Goal: Task Accomplishment & Management: Manage account settings

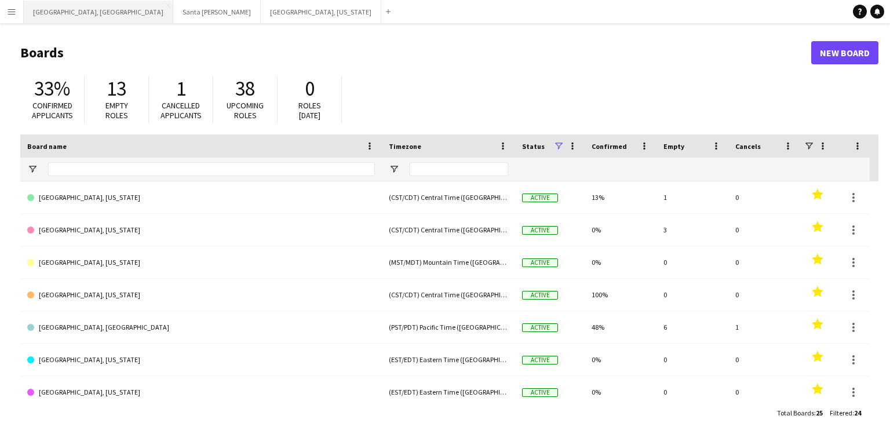
click at [42, 8] on button "[GEOGRAPHIC_DATA], [GEOGRAPHIC_DATA] Close" at bounding box center [98, 12] width 149 height 23
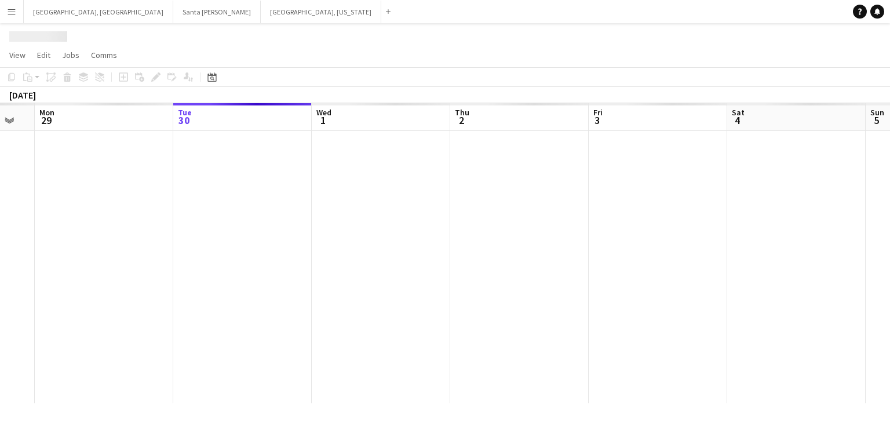
click at [448, 215] on app-calendar-viewport "Sat 27 Sun 28 Mon 29 Tue 30 Wed 1 Thu 2 Fri 3 Sat 4 Sun 5 Mon 6 Tue 7 Wed 8" at bounding box center [445, 253] width 890 height 300
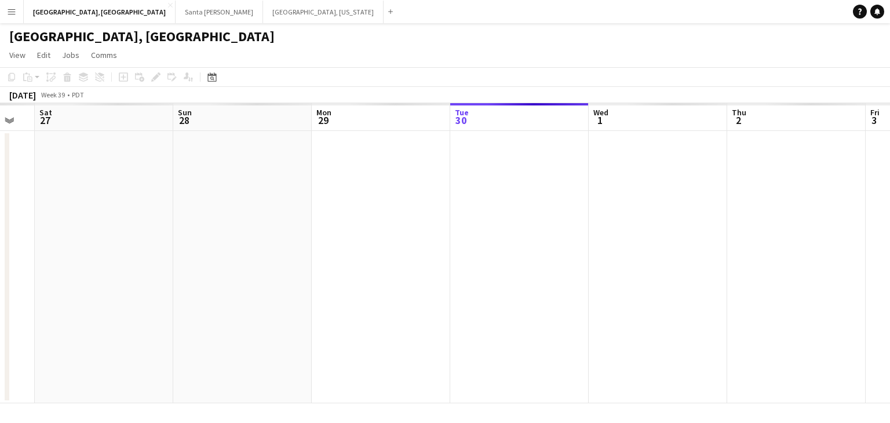
scroll to position [0, 317]
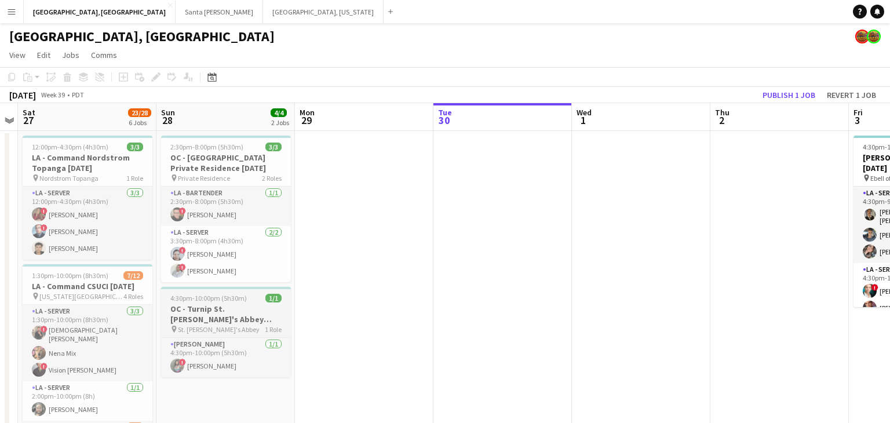
click at [206, 307] on h3 "OC - Turnip St. [PERSON_NAME]'s Abbey [DATE]" at bounding box center [226, 314] width 130 height 21
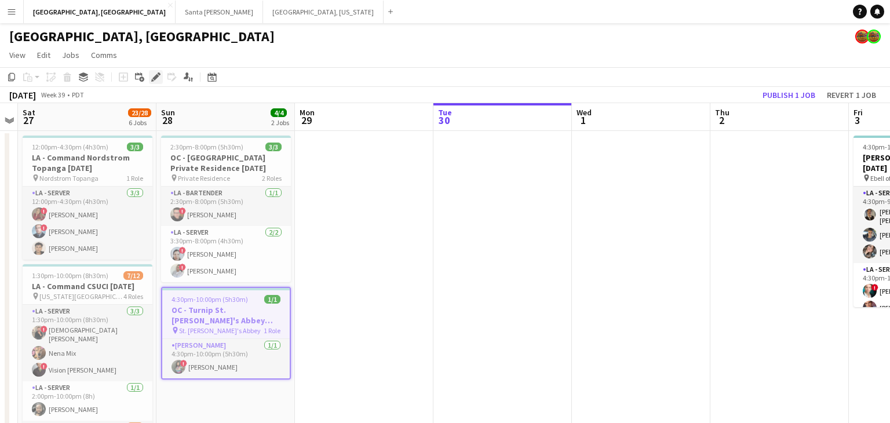
click at [154, 75] on icon "Edit" at bounding box center [155, 76] width 9 height 9
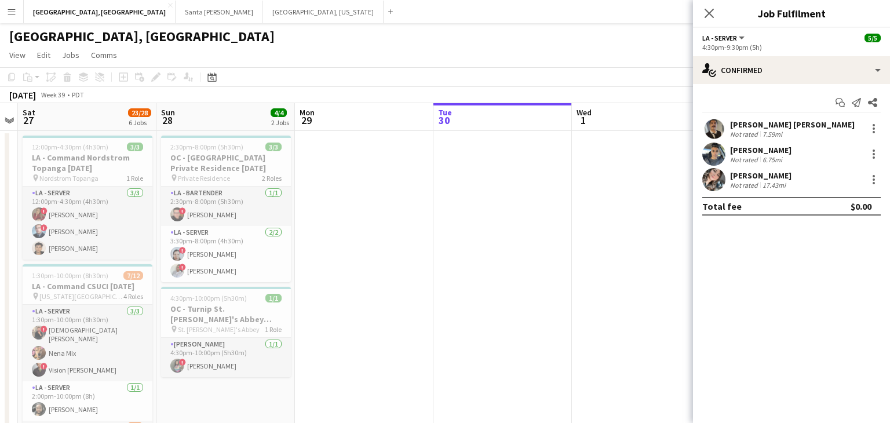
drag, startPoint x: 711, startPoint y: 12, endPoint x: 680, endPoint y: 35, distance: 38.5
click at [711, 12] on icon "Close pop-in" at bounding box center [708, 13] width 9 height 9
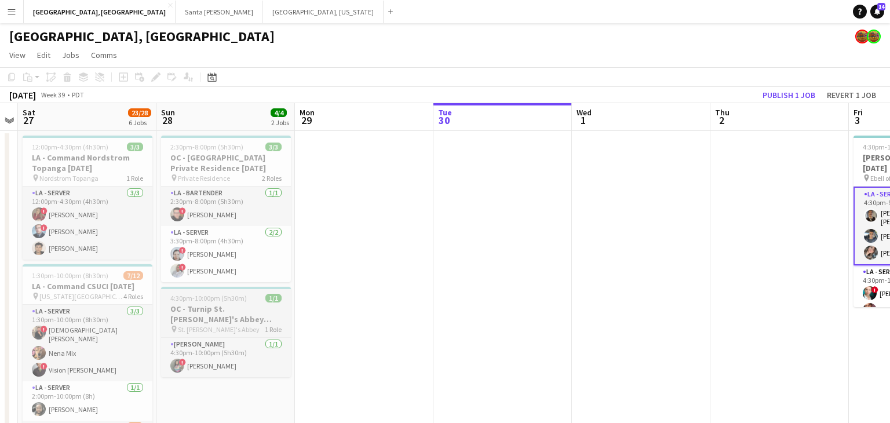
click at [237, 299] on span "4:30pm-10:00pm (5h30m)" at bounding box center [208, 298] width 76 height 9
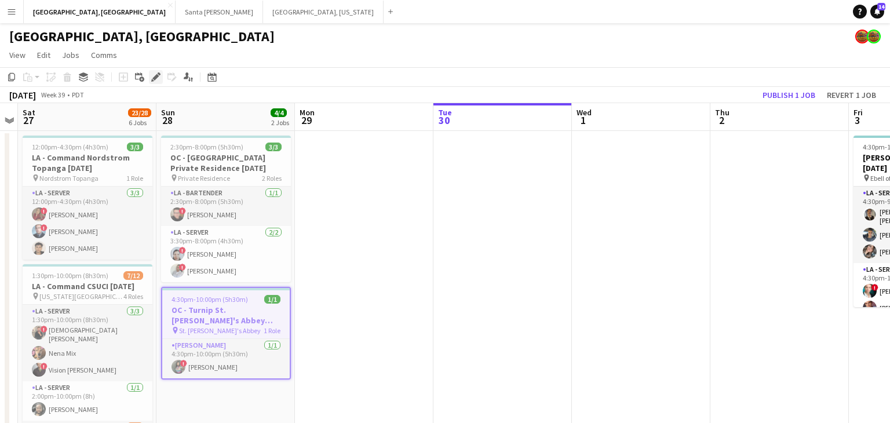
click at [154, 75] on icon "Edit" at bounding box center [155, 76] width 9 height 9
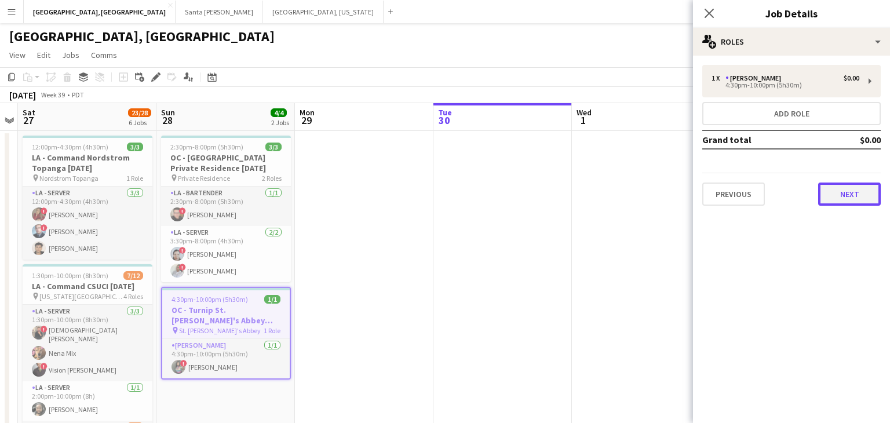
click at [851, 199] on button "Next" at bounding box center [849, 193] width 63 height 23
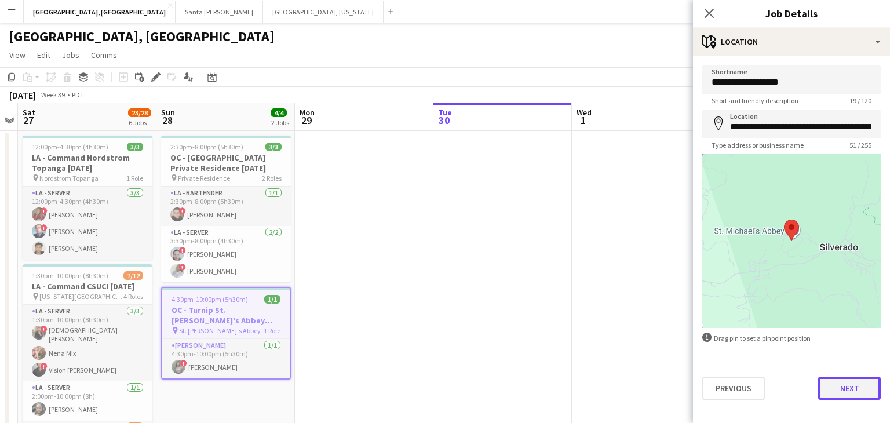
click at [850, 386] on button "Next" at bounding box center [849, 388] width 63 height 23
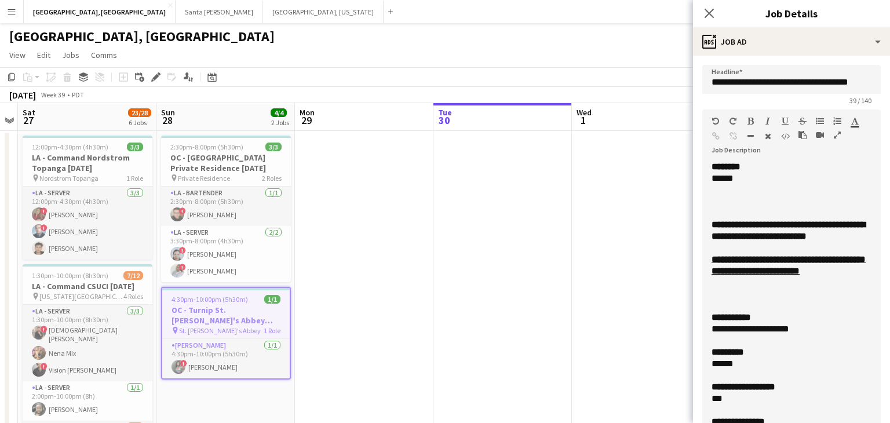
drag, startPoint x: 877, startPoint y: 228, endPoint x: 831, endPoint y: 416, distance: 193.8
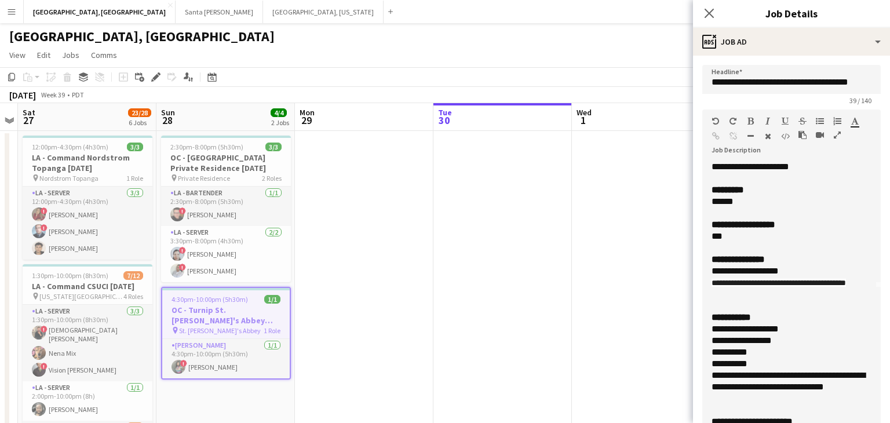
scroll to position [171, 0]
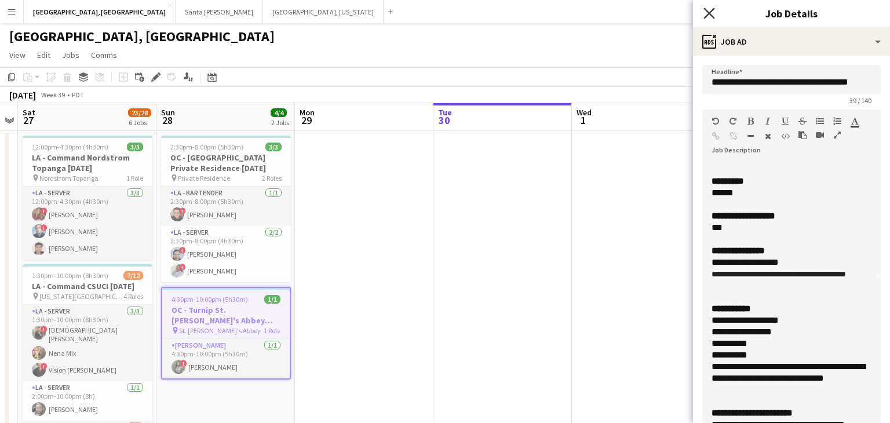
click at [712, 9] on icon at bounding box center [708, 13] width 11 height 11
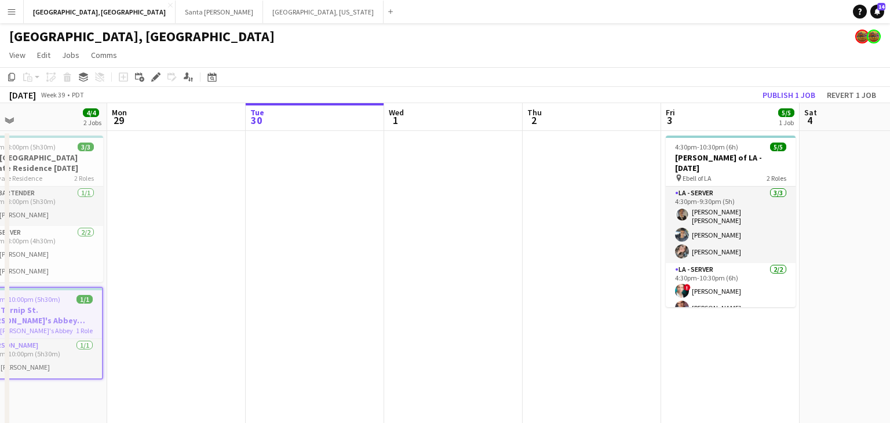
drag, startPoint x: 700, startPoint y: 214, endPoint x: 513, endPoint y: 221, distance: 187.3
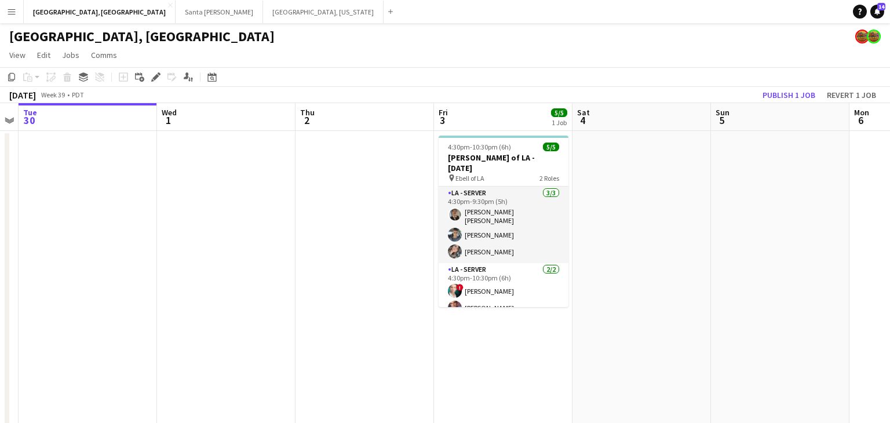
drag, startPoint x: 499, startPoint y: 218, endPoint x: 361, endPoint y: 224, distance: 138.0
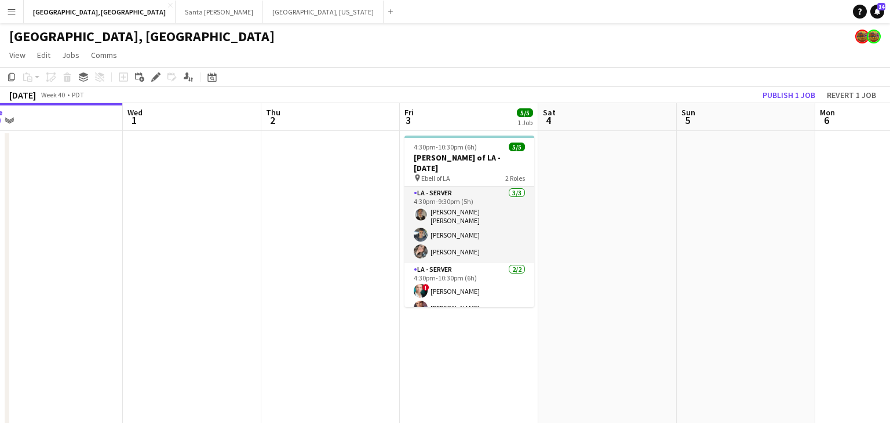
drag, startPoint x: 465, startPoint y: 210, endPoint x: 343, endPoint y: 217, distance: 122.5
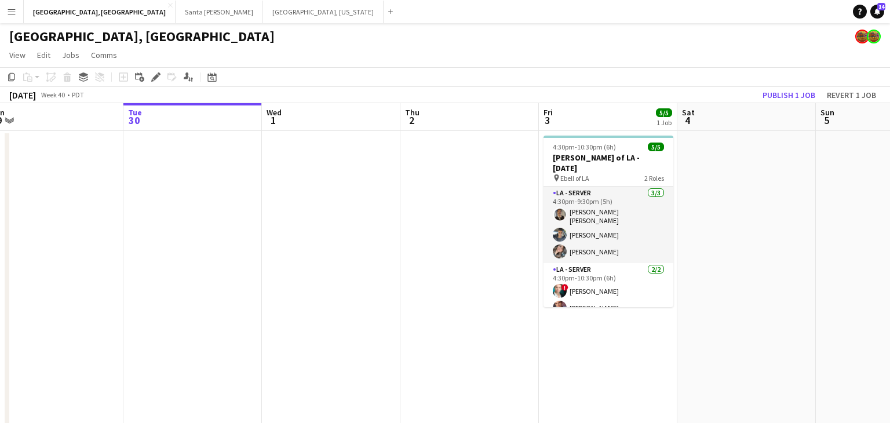
drag, startPoint x: 343, startPoint y: 217, endPoint x: 482, endPoint y: 196, distance: 140.7
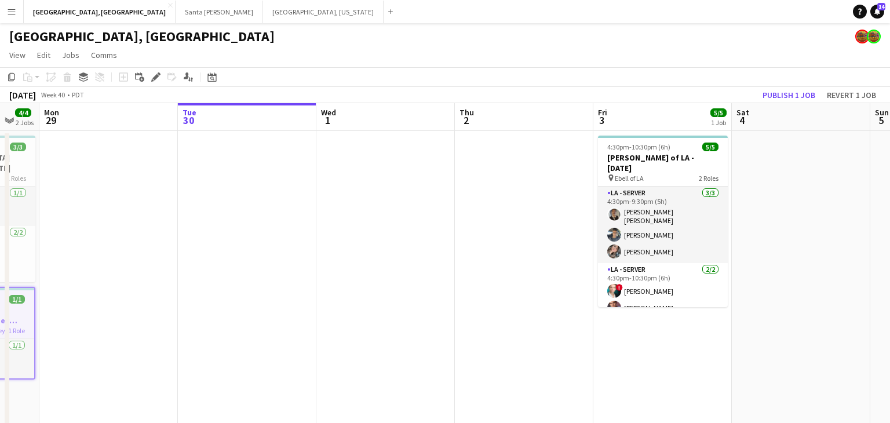
drag, startPoint x: 325, startPoint y: 209, endPoint x: 517, endPoint y: 178, distance: 194.8
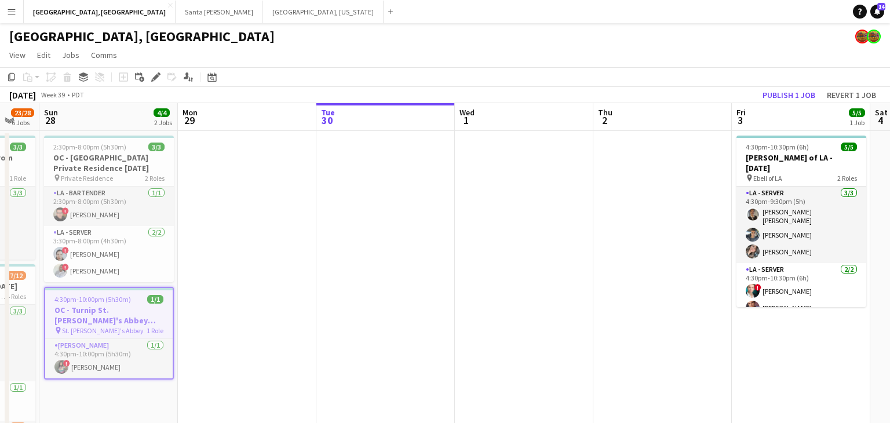
drag, startPoint x: 366, startPoint y: 170, endPoint x: 549, endPoint y: 109, distance: 193.3
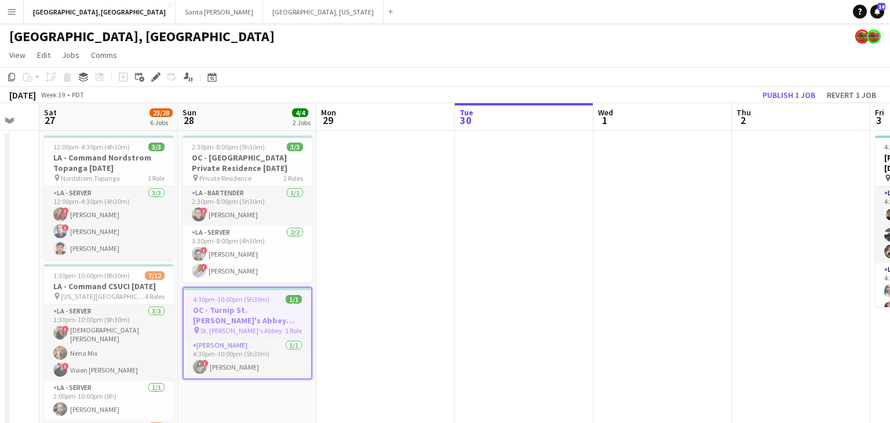
scroll to position [0, 360]
